Goal: Information Seeking & Learning: Learn about a topic

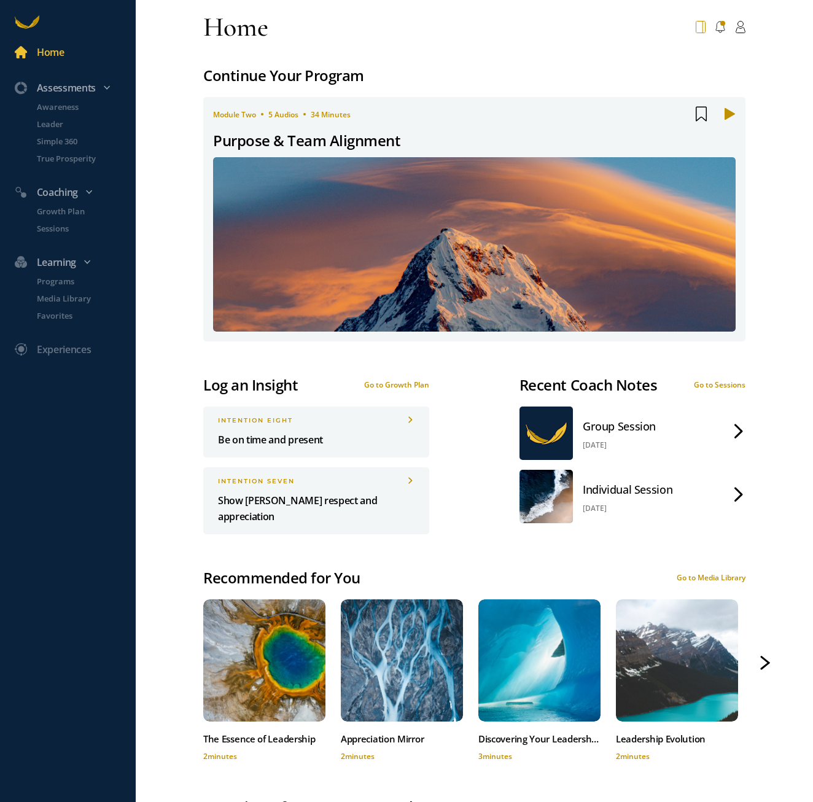
click at [696, 31] on icon at bounding box center [701, 27] width 10 height 12
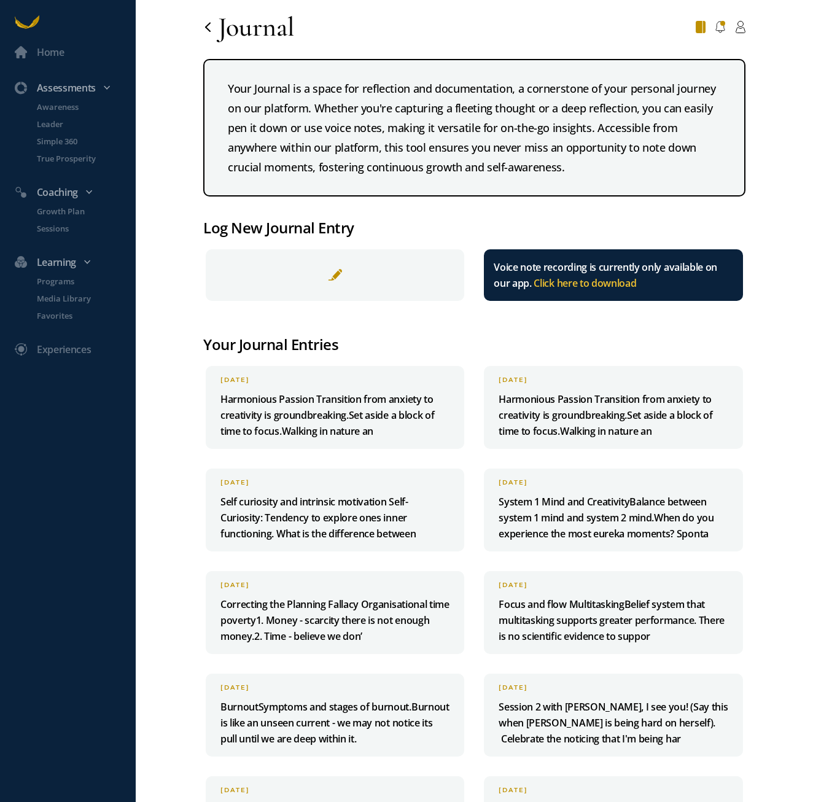
click at [378, 415] on p "Harmonious Passion Transition from anxiety to creativity is groundbreaking.Set …" at bounding box center [334, 415] width 229 height 48
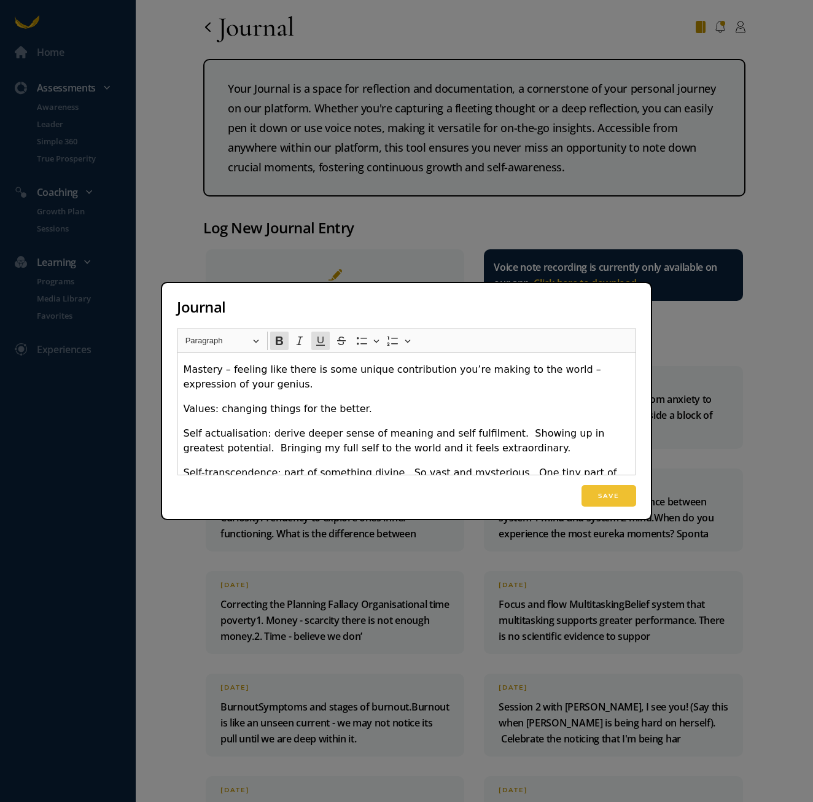
scroll to position [2363, 0]
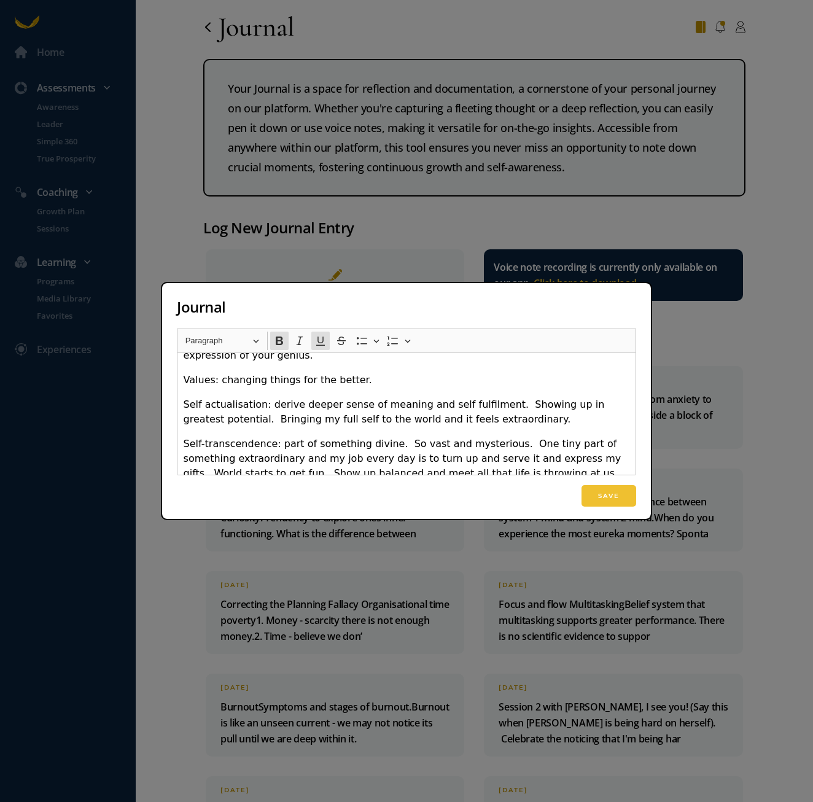
click at [770, 363] on div "Journal Rich Text Editor Heading Paragraph Paragraph Heading 1 Heading 2 Headin…" at bounding box center [406, 401] width 813 height 802
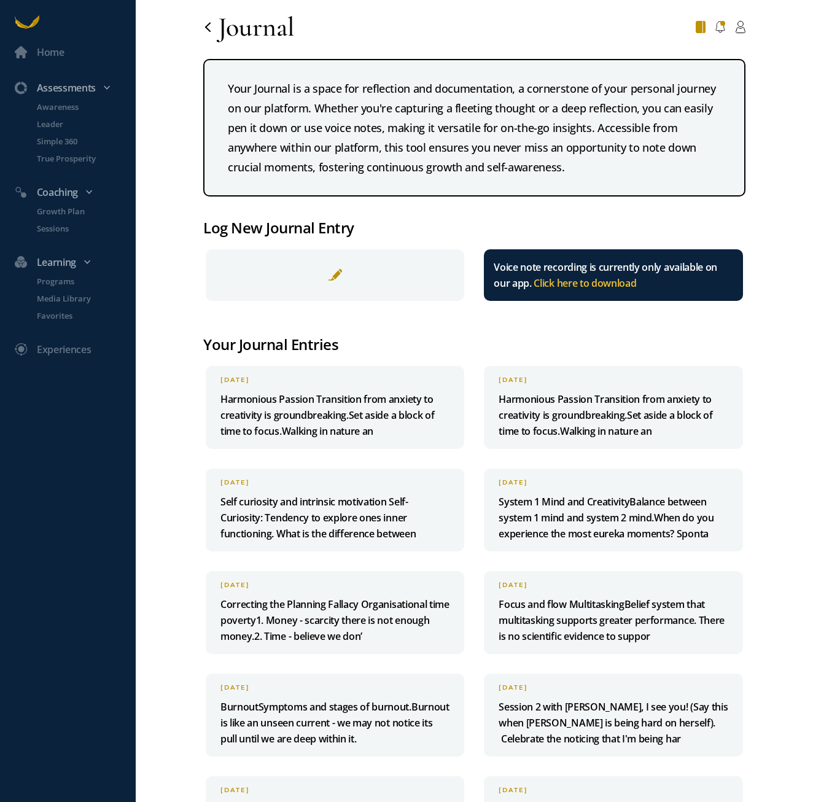
click at [593, 407] on p "Harmonious Passion Transition from anxiety to creativity is groundbreaking.Set …" at bounding box center [613, 415] width 229 height 48
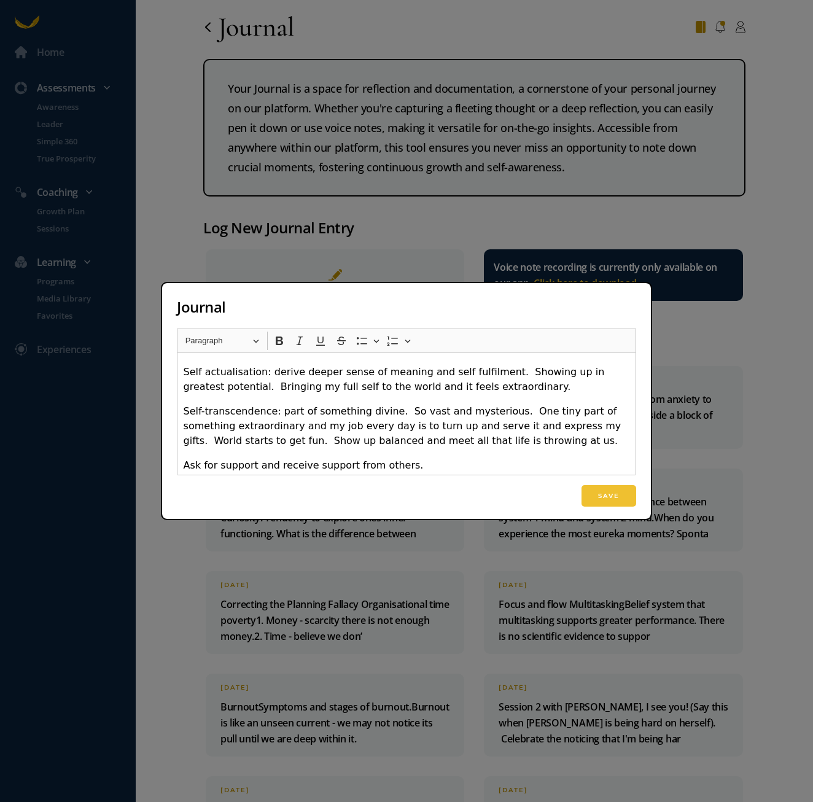
scroll to position [2412, 0]
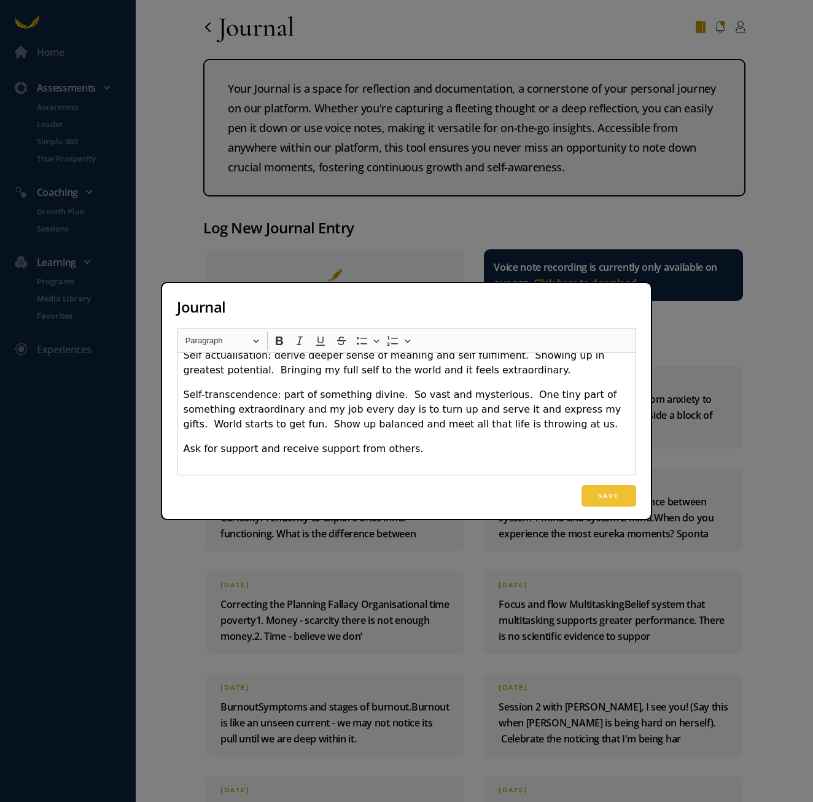
click at [730, 351] on div "Journal Rich Text Editor Heading Paragraph Paragraph Heading 1 Heading 2 Headin…" at bounding box center [406, 401] width 813 height 802
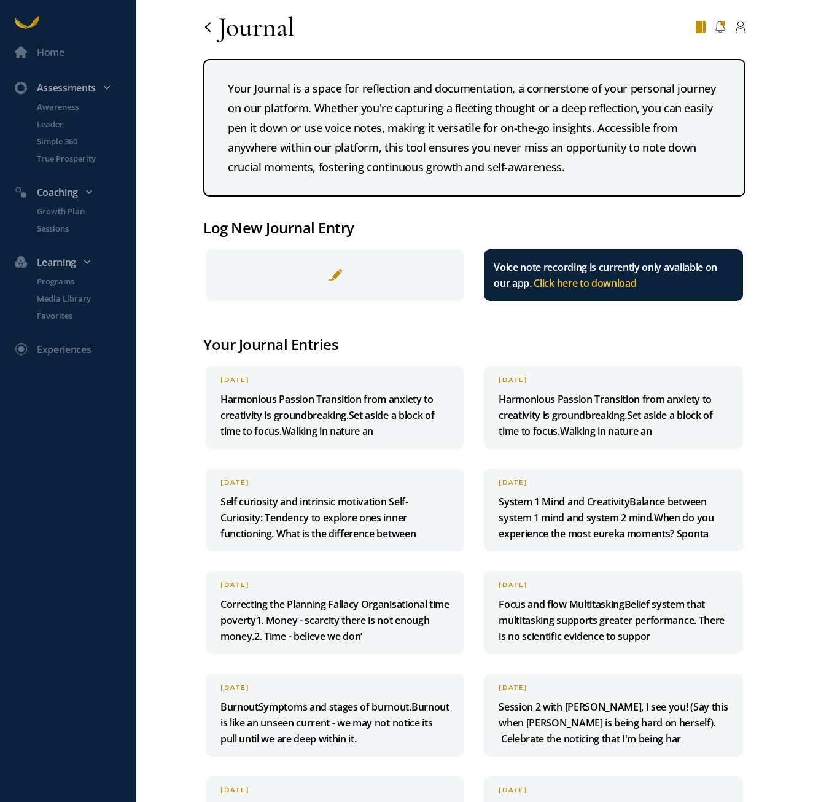
click at [355, 501] on p "Self curiosity and intrinsic motivation Self-Curiosity: Tendency to explore one…" at bounding box center [334, 518] width 229 height 48
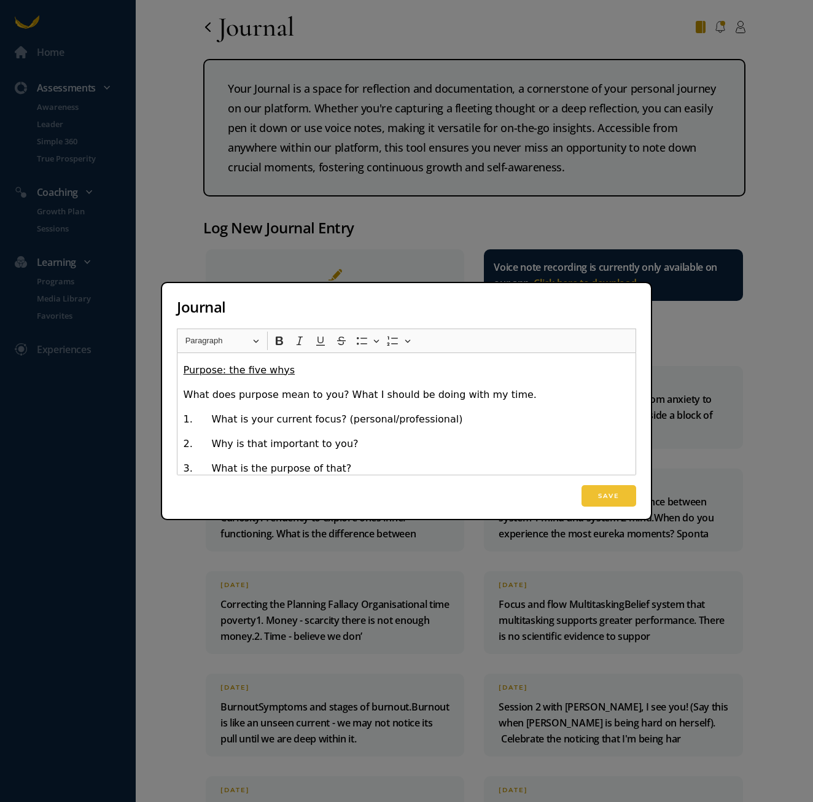
scroll to position [680, 0]
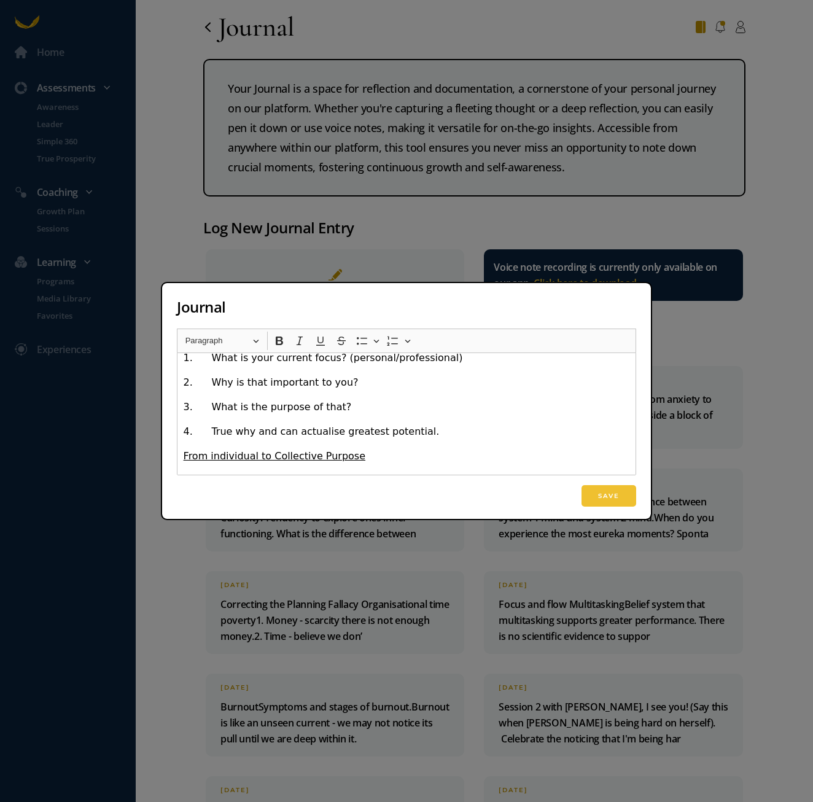
click at [741, 470] on div "Journal Rich Text Editor Heading Paragraph Paragraph Heading 1 Heading 2 Headin…" at bounding box center [406, 401] width 813 height 802
